Goal: Task Accomplishment & Management: Use online tool/utility

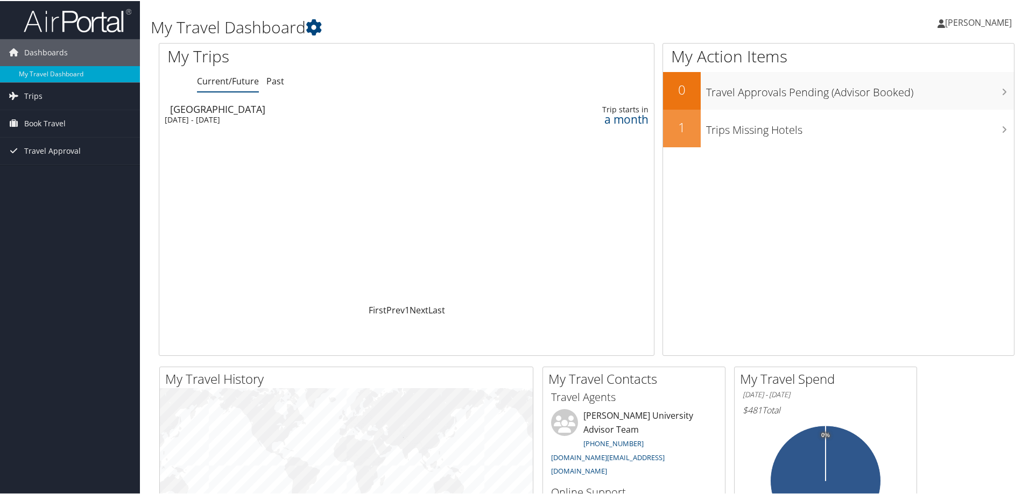
click at [520, 115] on td at bounding box center [518, 113] width 28 height 30
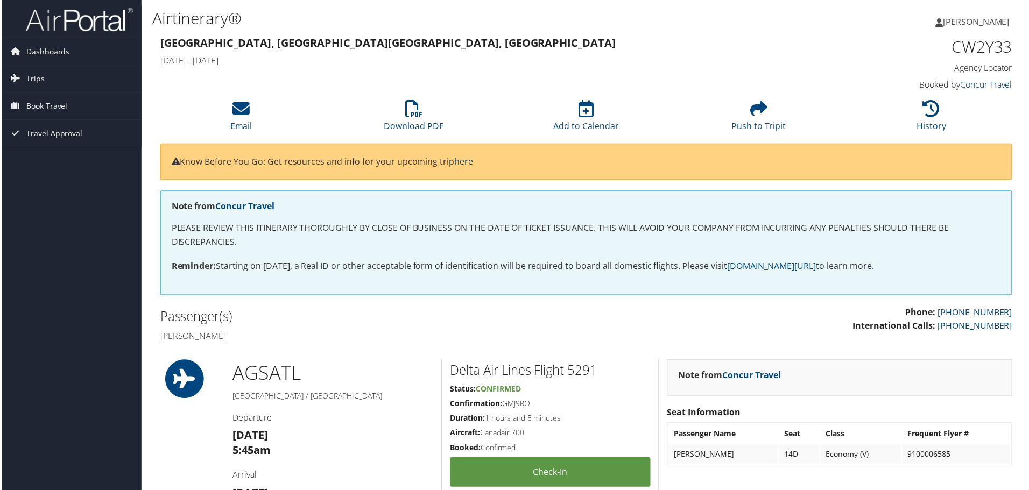
click at [982, 79] on link "Concur Travel" at bounding box center [988, 85] width 52 height 12
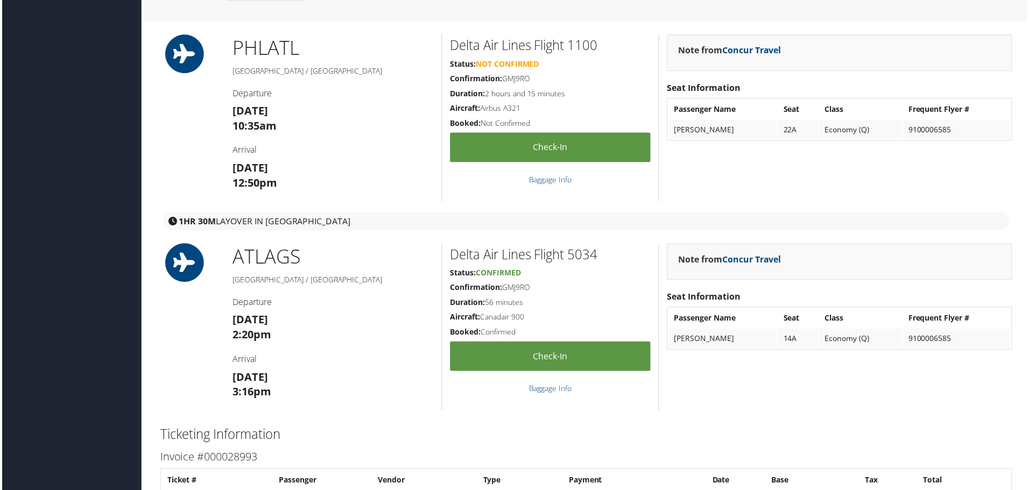
scroll to position [1076, 0]
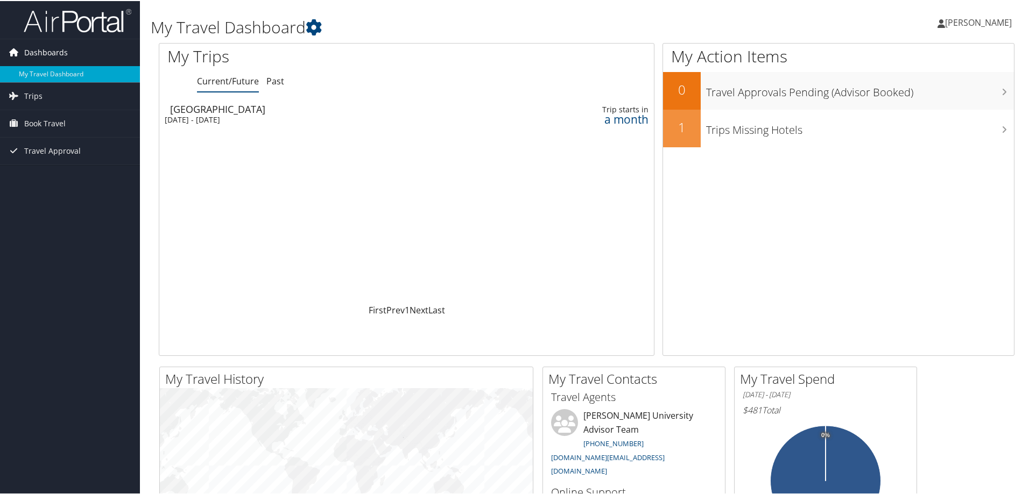
click at [48, 55] on span "Dashboards" at bounding box center [46, 51] width 44 height 27
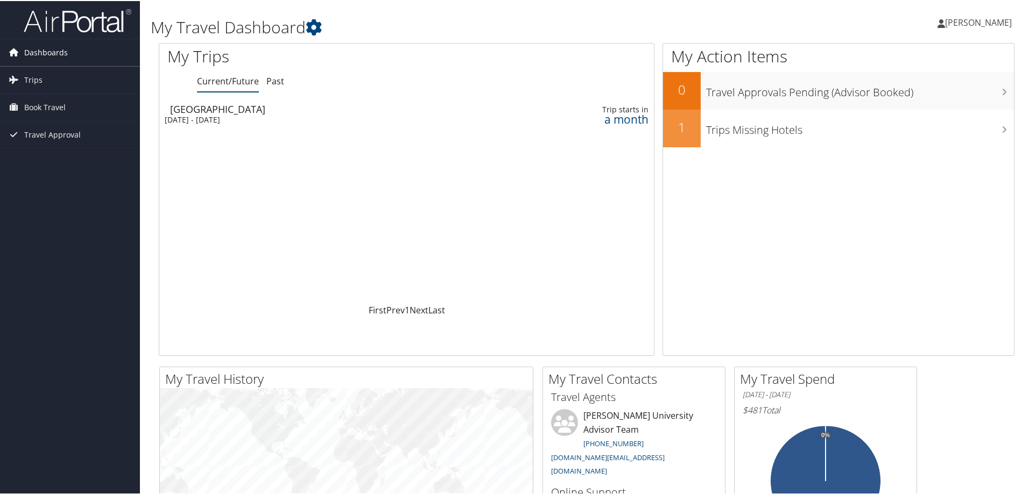
click at [48, 55] on span "Dashboards" at bounding box center [46, 51] width 44 height 27
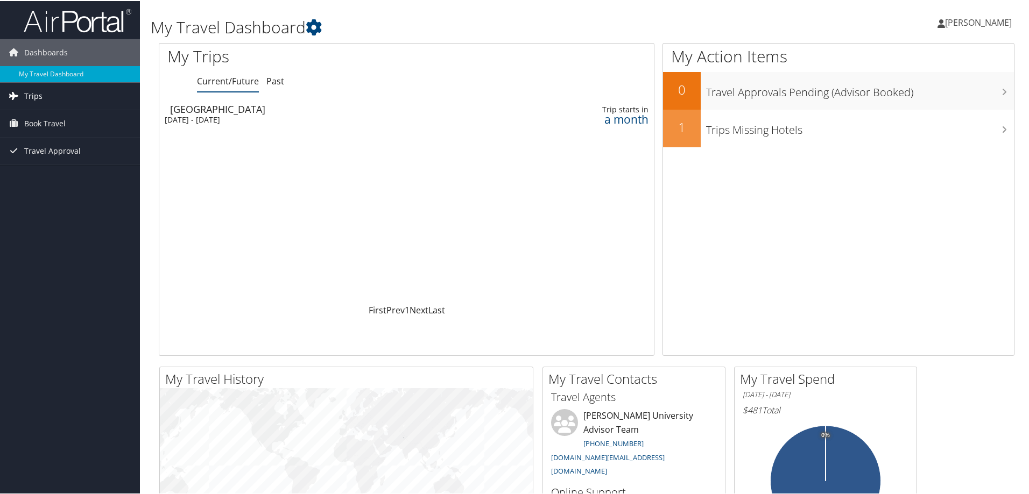
click at [29, 95] on span "Trips" at bounding box center [33, 95] width 18 height 27
click at [55, 173] on span "Book Travel" at bounding box center [44, 171] width 41 height 27
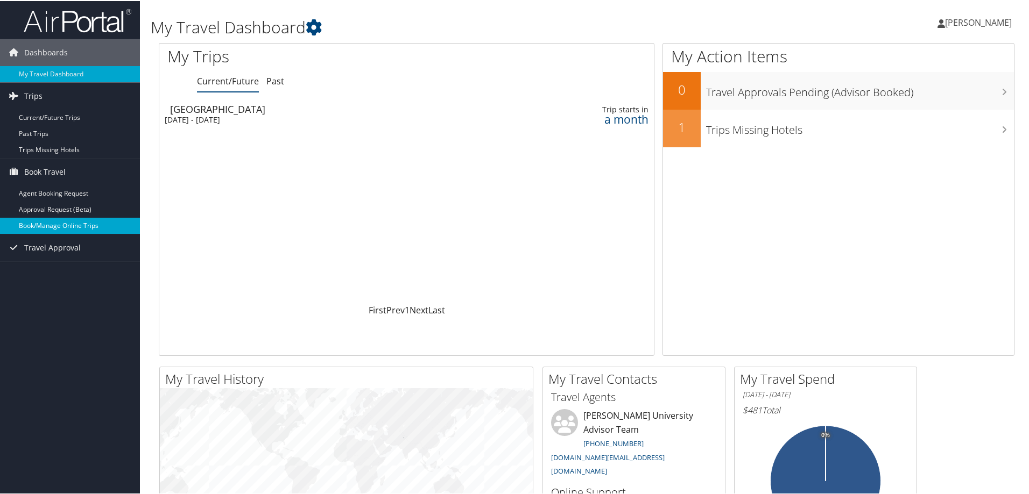
click at [57, 227] on link "Book/Manage Online Trips" at bounding box center [70, 225] width 140 height 16
